Goal: Navigation & Orientation: Find specific page/section

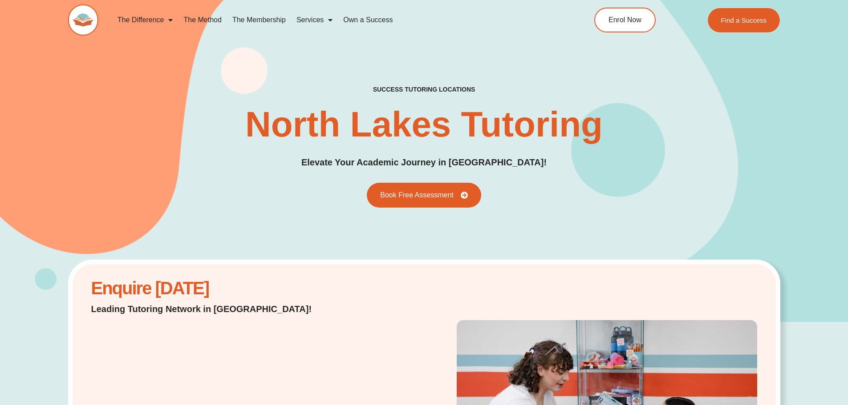
drag, startPoint x: 741, startPoint y: 16, endPoint x: 806, endPoint y: 18, distance: 65.0
click at [741, 17] on span "Find a Success" at bounding box center [744, 20] width 46 height 7
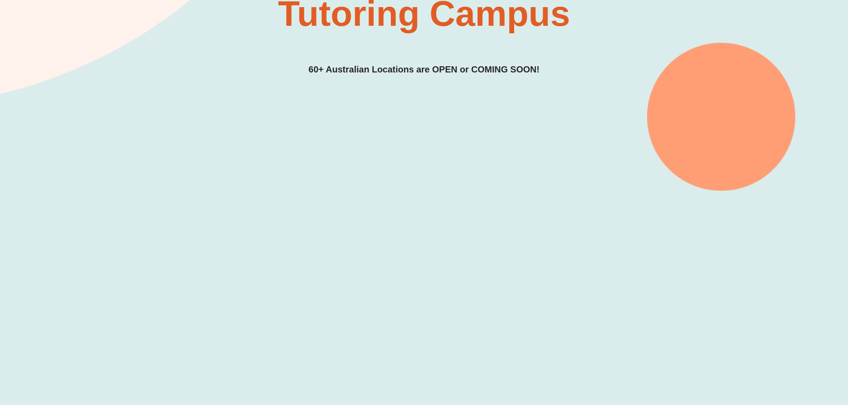
scroll to position [221, 0]
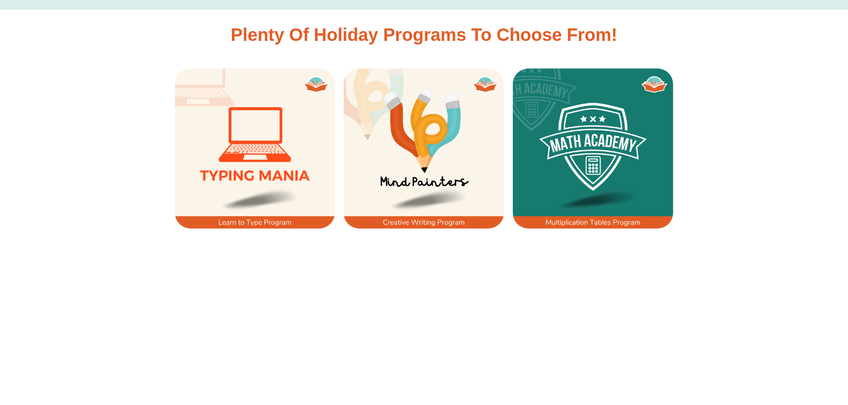
scroll to position [667, 0]
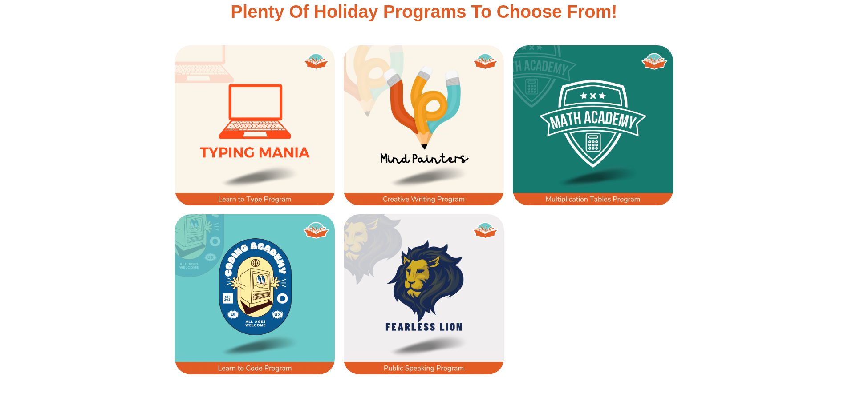
click at [592, 129] on img at bounding box center [593, 125] width 160 height 160
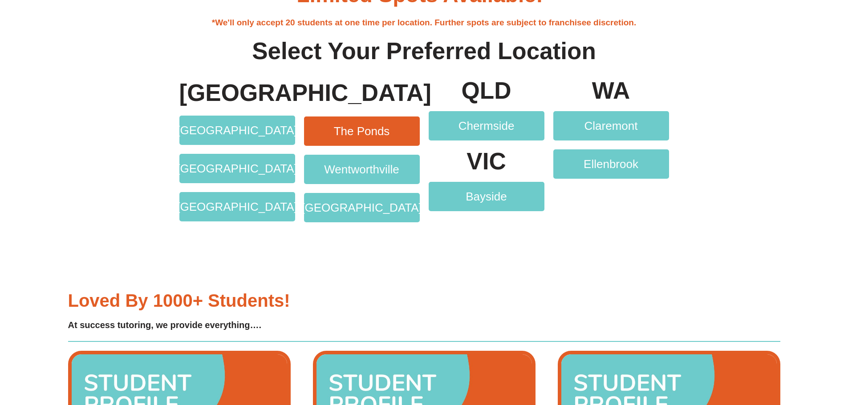
scroll to position [1822, 0]
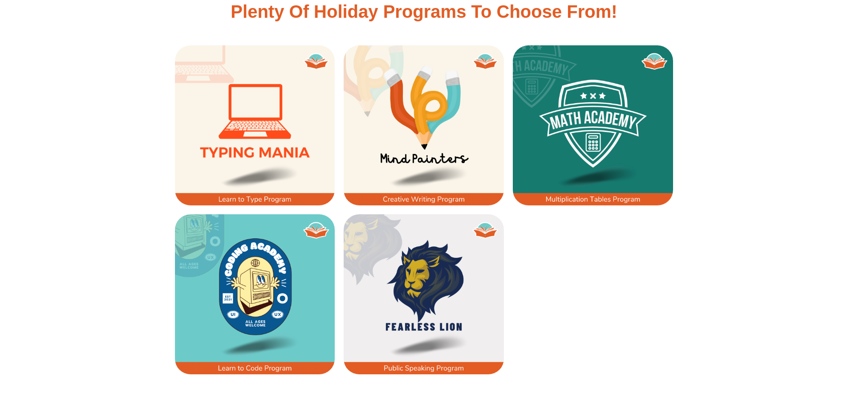
click at [444, 283] on img at bounding box center [424, 294] width 160 height 160
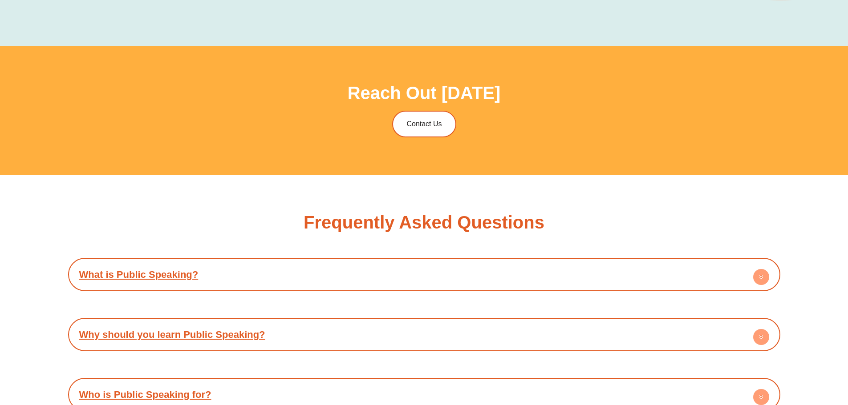
scroll to position [1869, 0]
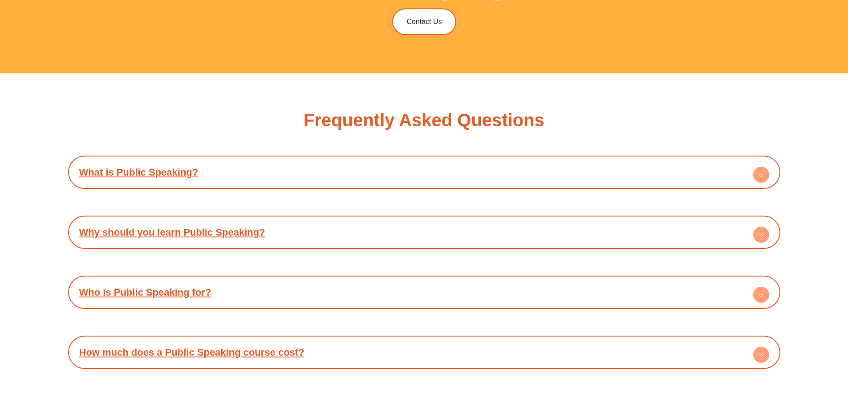
click at [117, 175] on link "What is Public Speaking?" at bounding box center [138, 172] width 119 height 11
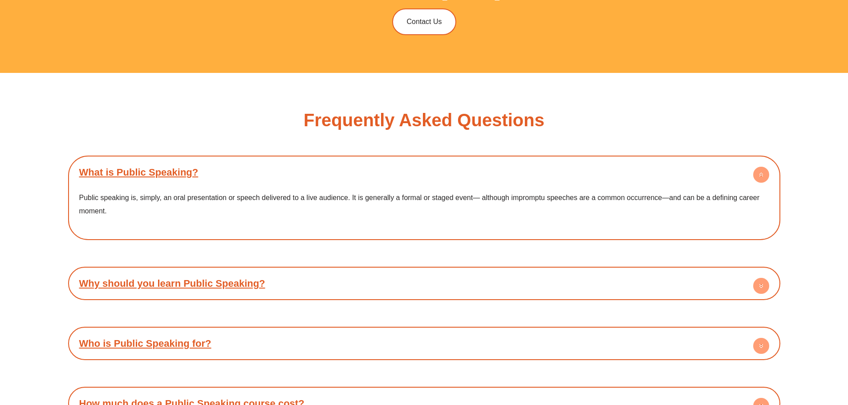
click at [149, 284] on link "Why should you learn Public Speaking?" at bounding box center [172, 283] width 186 height 11
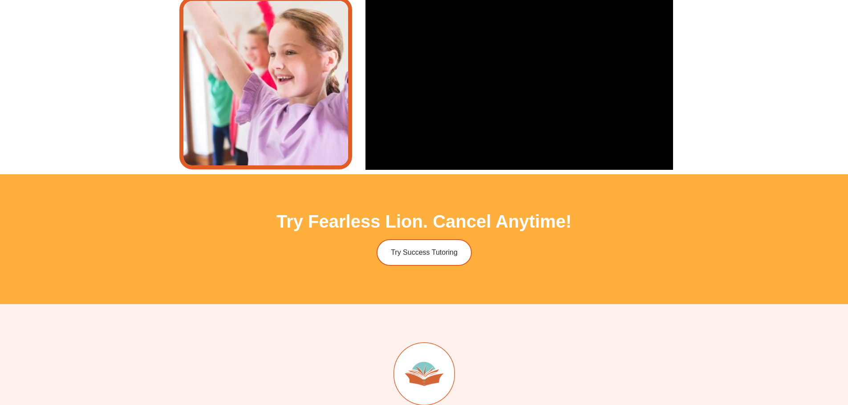
scroll to position [2403, 0]
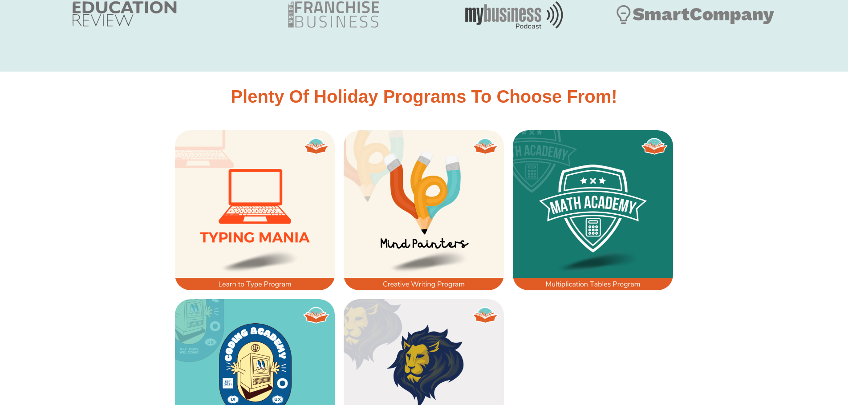
scroll to position [578, 0]
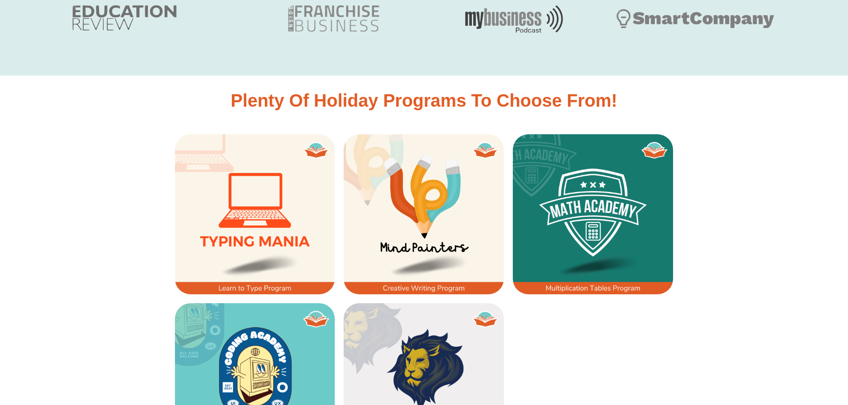
click at [258, 203] on img at bounding box center [255, 214] width 160 height 160
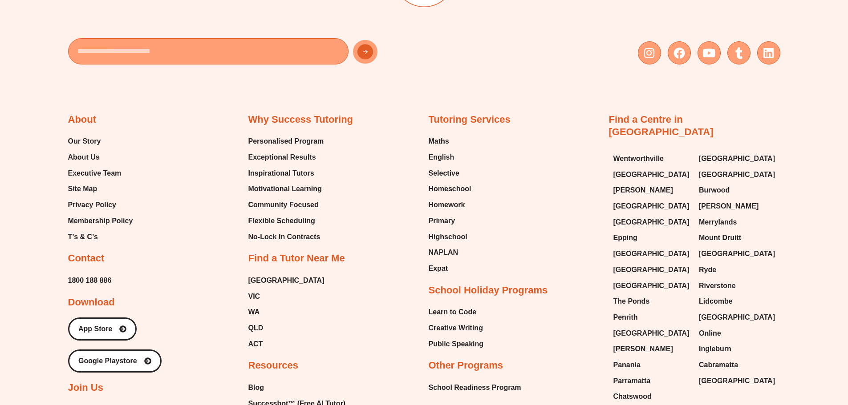
scroll to position [3426, 0]
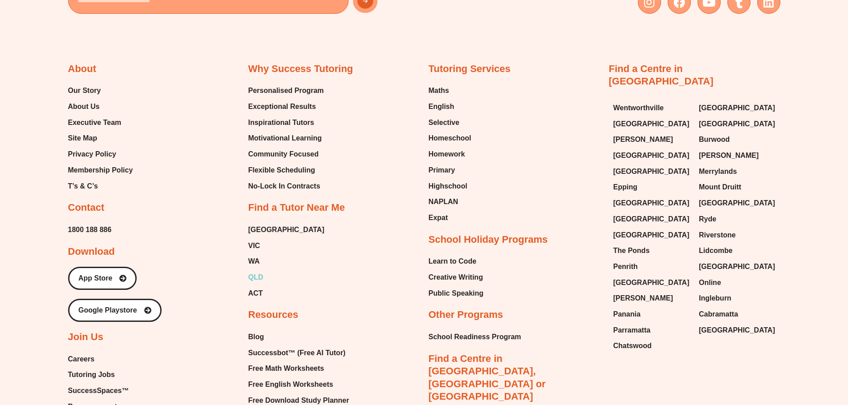
click at [255, 280] on span "QLD" at bounding box center [255, 277] width 15 height 13
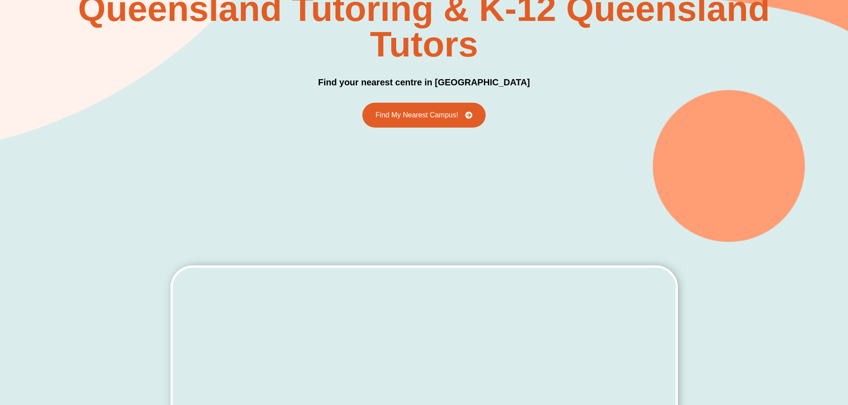
scroll to position [178, 0]
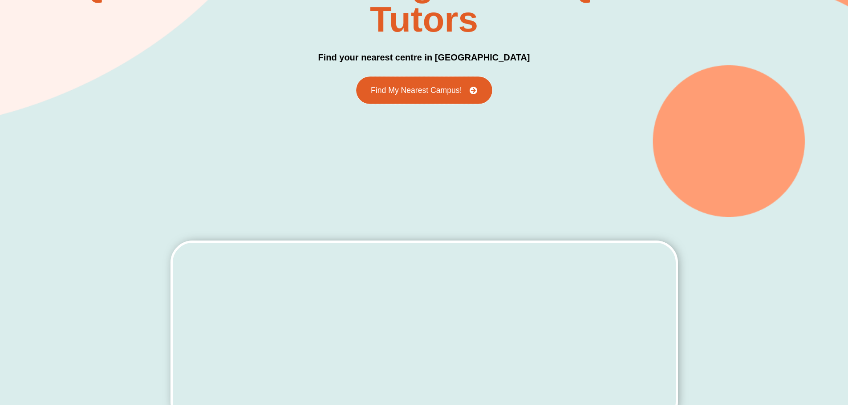
click at [423, 86] on span "Find My Nearest Campus!" at bounding box center [416, 90] width 91 height 8
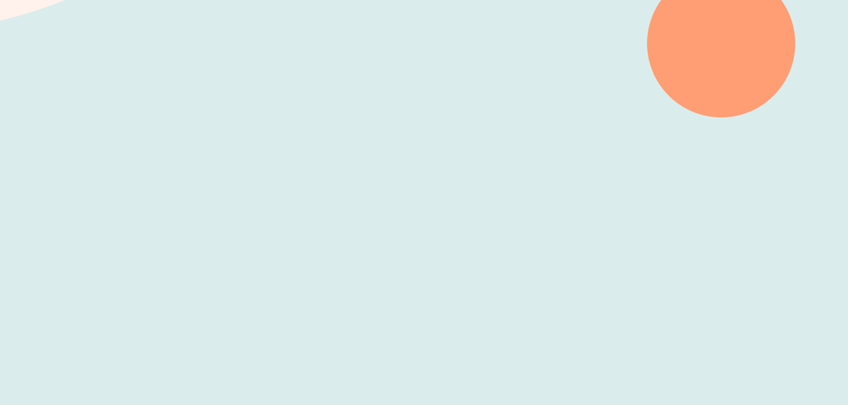
scroll to position [265, 0]
